Goal: Information Seeking & Learning: Learn about a topic

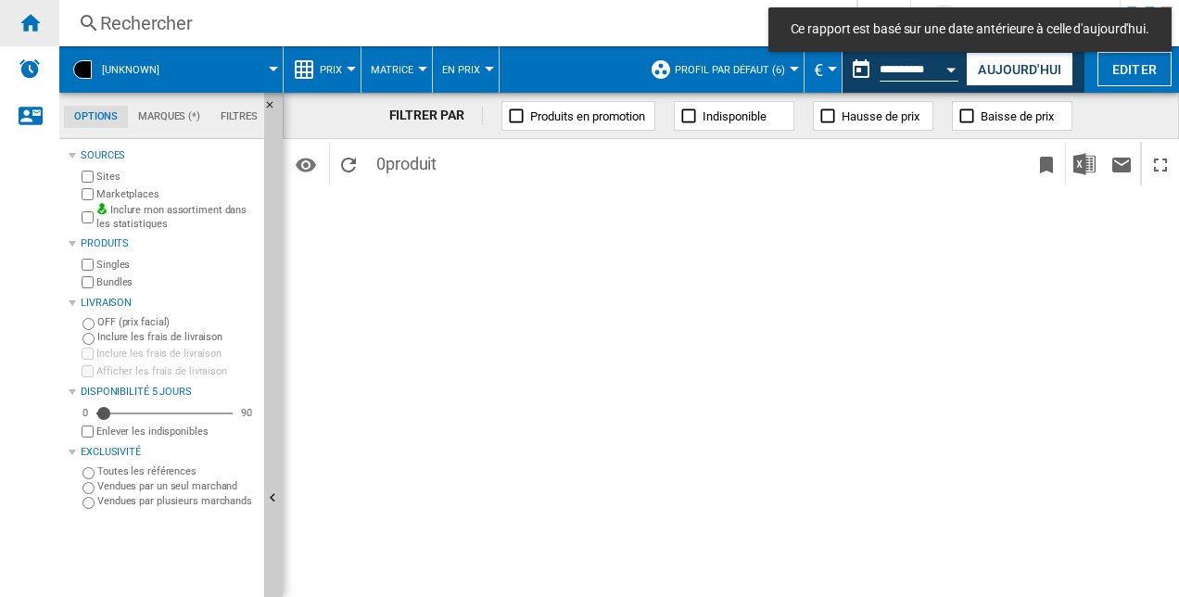
click at [34, 23] on ng-md-icon "Accueil" at bounding box center [30, 22] width 22 height 22
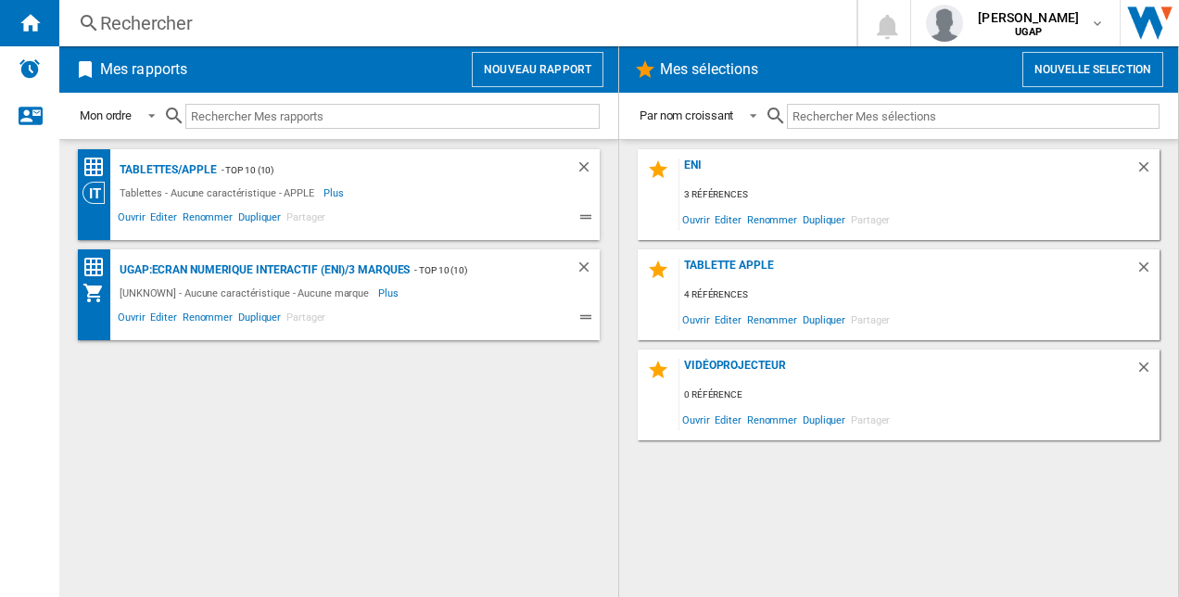
click at [145, 19] on div "Rechercher" at bounding box center [454, 23] width 708 height 26
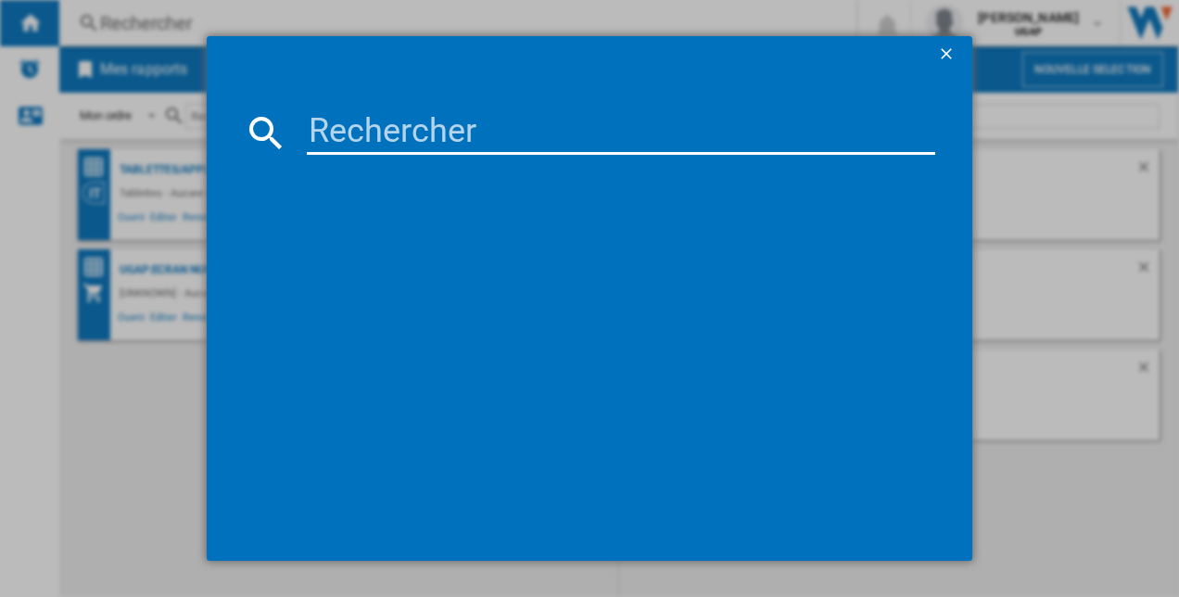
click at [375, 130] on input at bounding box center [621, 132] width 629 height 44
click at [563, 114] on input at bounding box center [621, 132] width 629 height 44
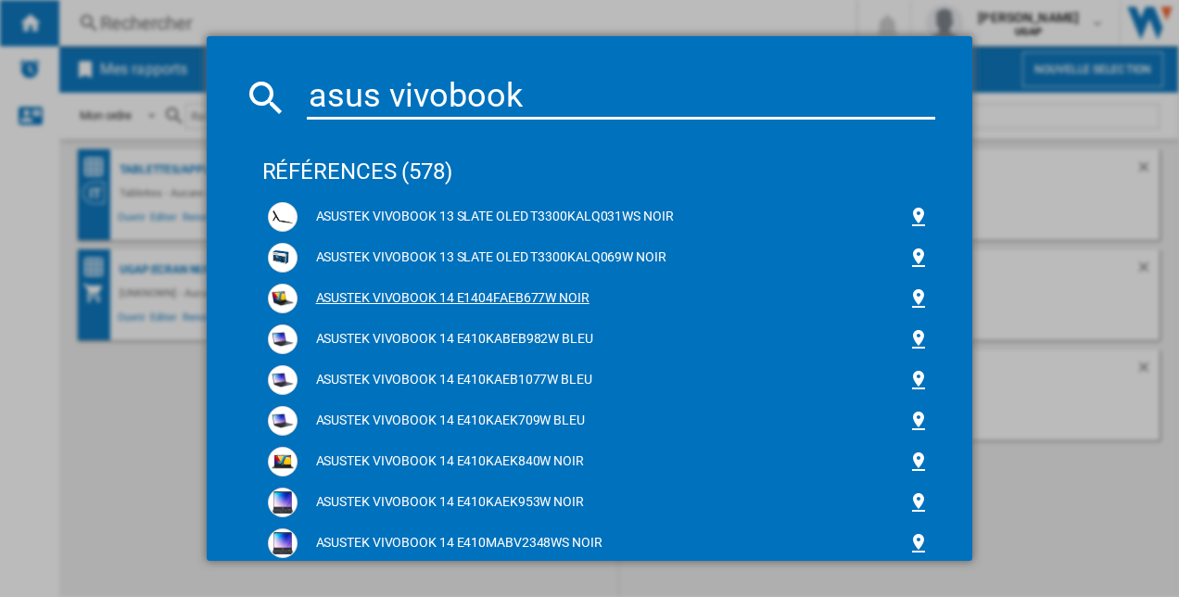
scroll to position [20, 0]
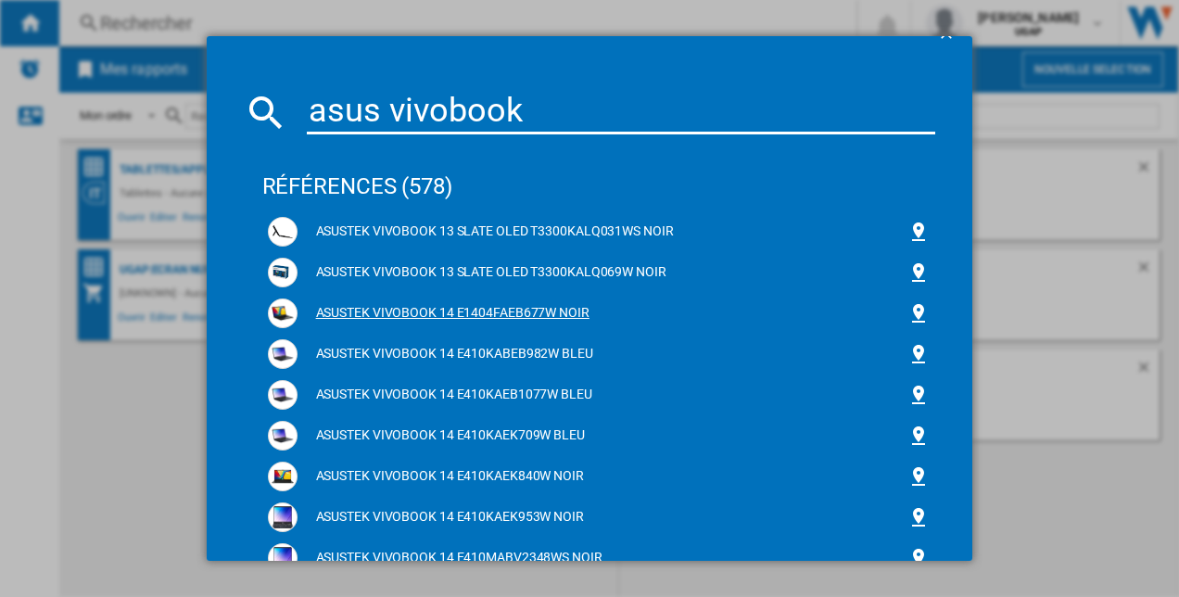
type input "asus vivobook"
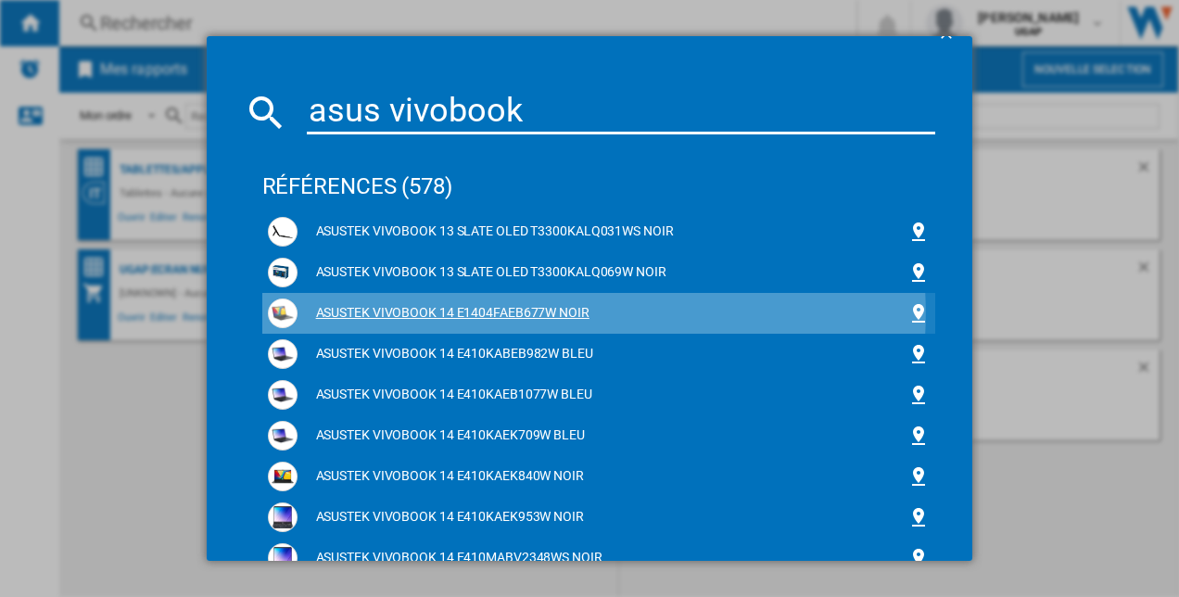
click at [530, 313] on div "ASUSTEK VIVOBOOK 14 E1404FAEB677W NOIR" at bounding box center [603, 313] width 611 height 19
